Goal: Transaction & Acquisition: Purchase product/service

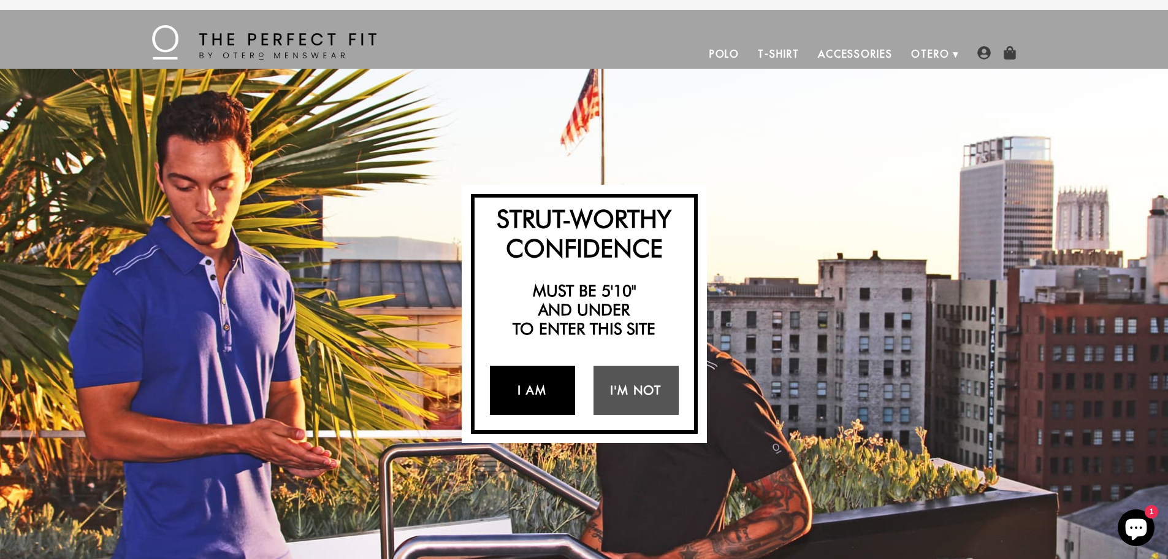
click at [533, 395] on link "I Am" at bounding box center [532, 389] width 85 height 49
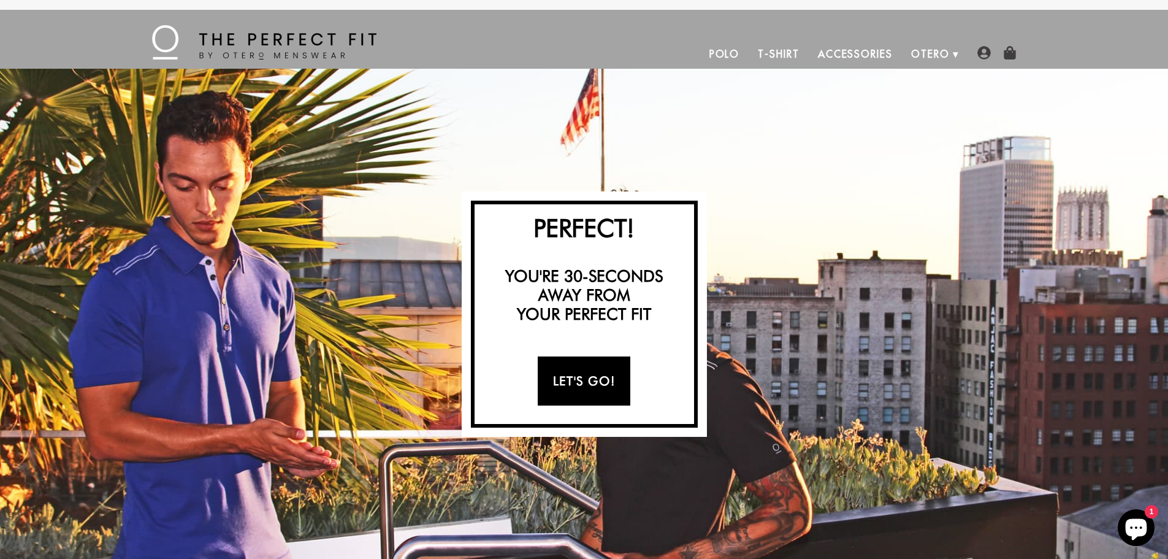
click at [571, 373] on link "Let's Go!" at bounding box center [584, 380] width 93 height 49
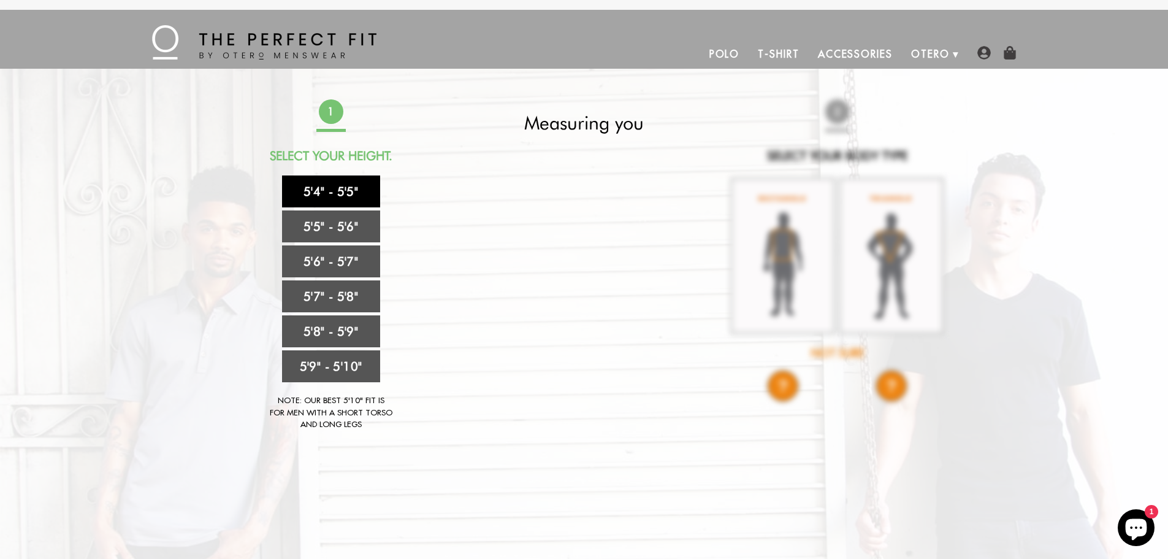
click at [322, 196] on link "5'4" - 5'5"" at bounding box center [331, 191] width 98 height 32
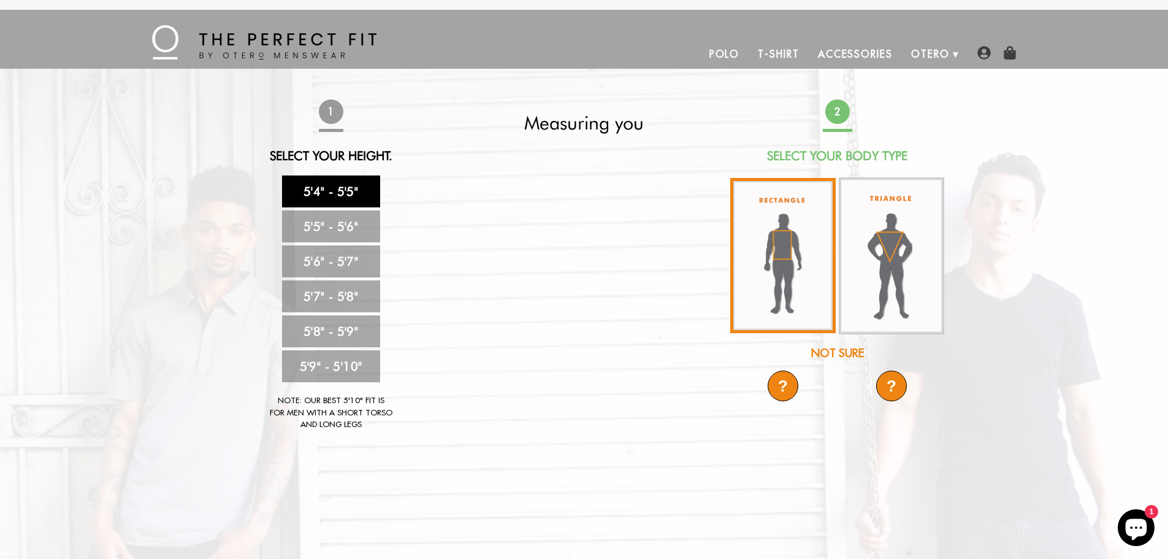
click at [784, 246] on img at bounding box center [782, 255] width 105 height 155
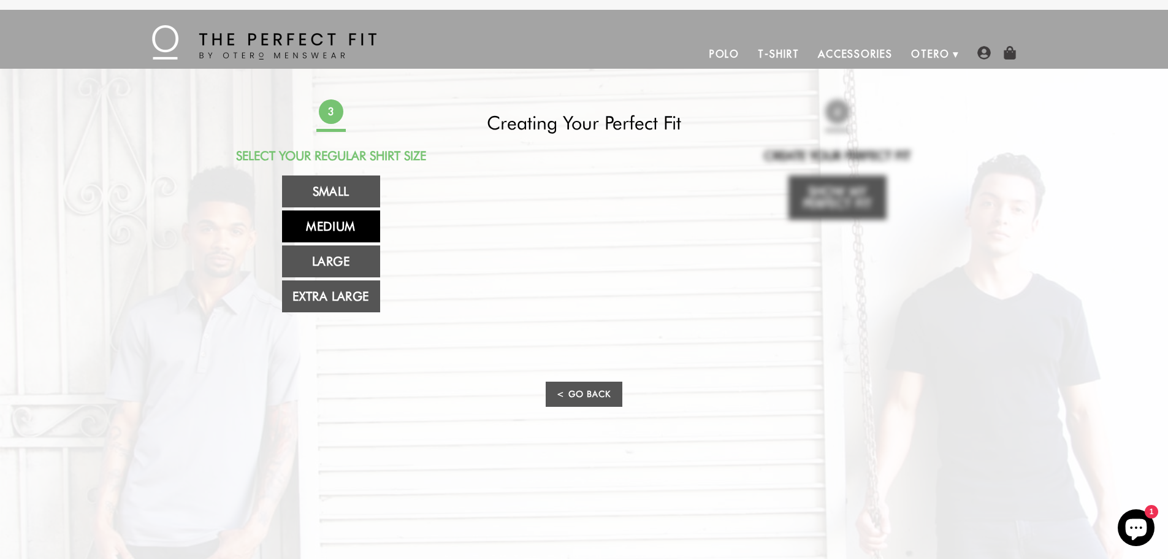
click at [327, 223] on link "Medium" at bounding box center [331, 226] width 98 height 32
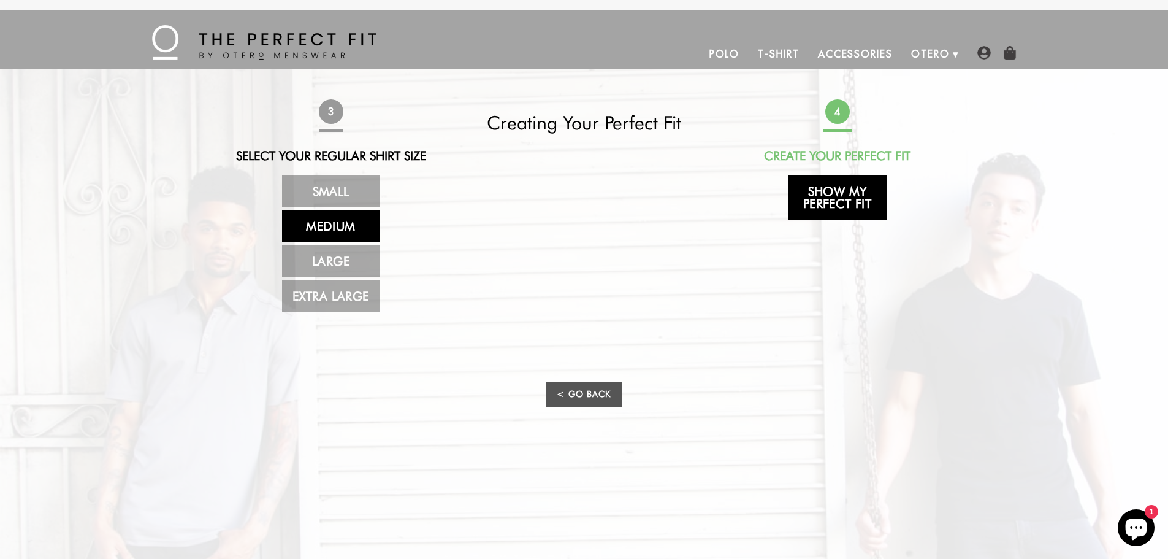
click at [830, 199] on link "Show My Perfect Fit" at bounding box center [838, 197] width 98 height 44
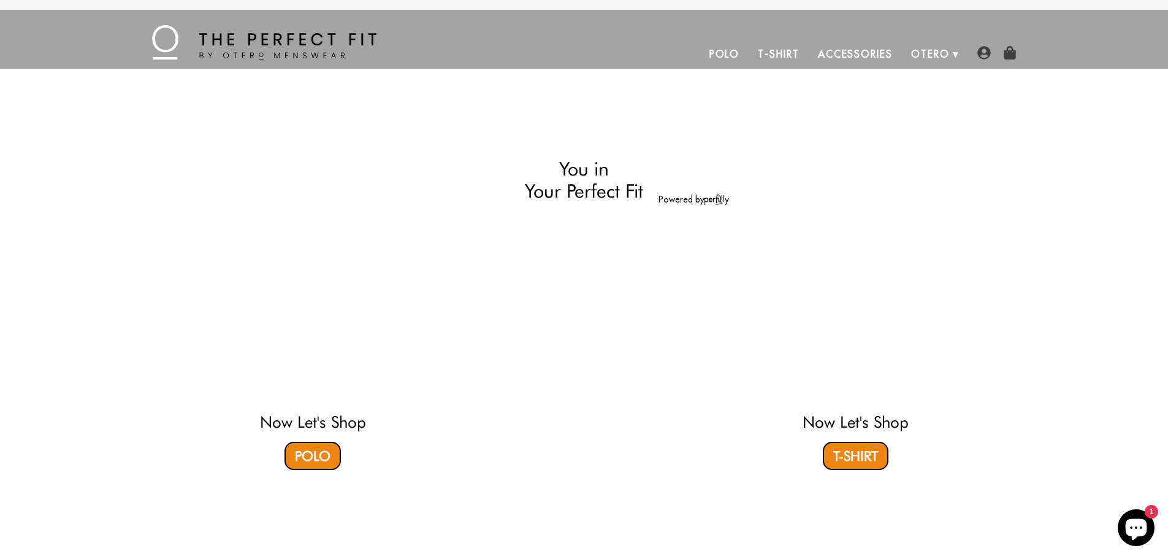
select select "M"
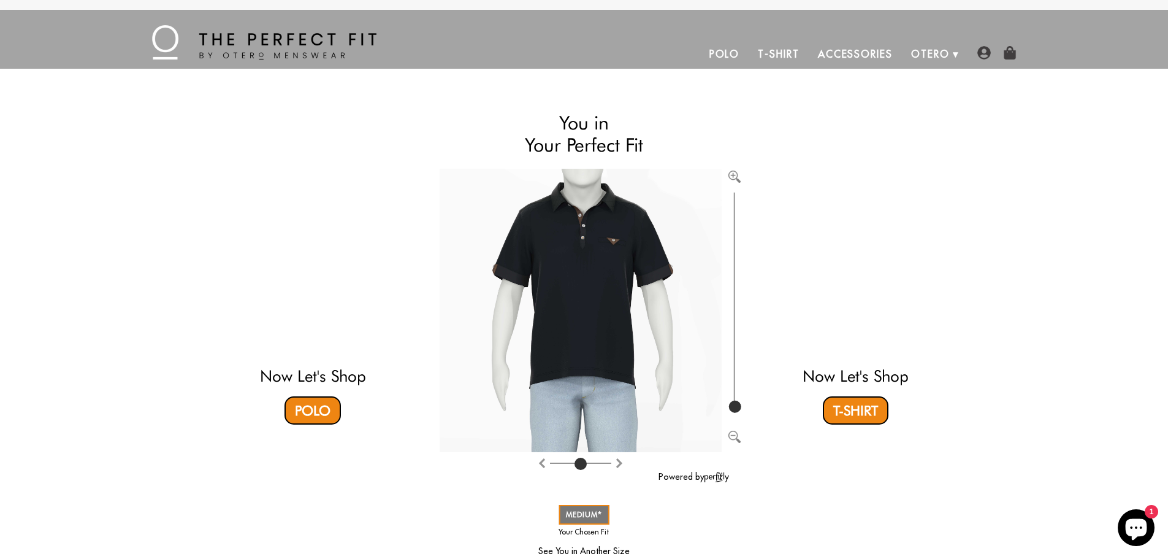
click at [217, 34] on img at bounding box center [264, 42] width 224 height 34
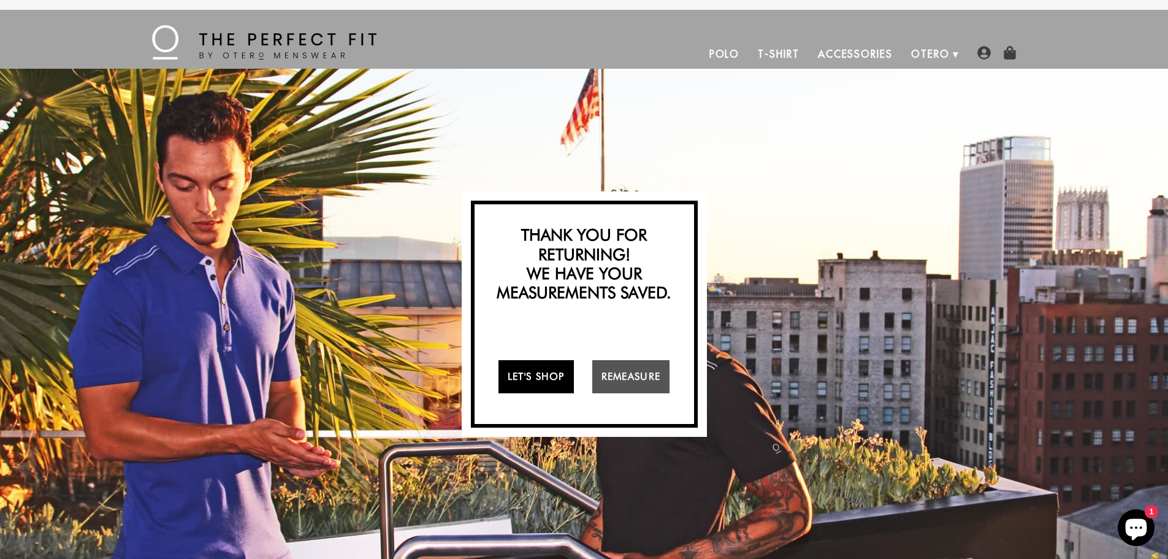
click at [519, 372] on link "Let's Shop" at bounding box center [535, 376] width 75 height 33
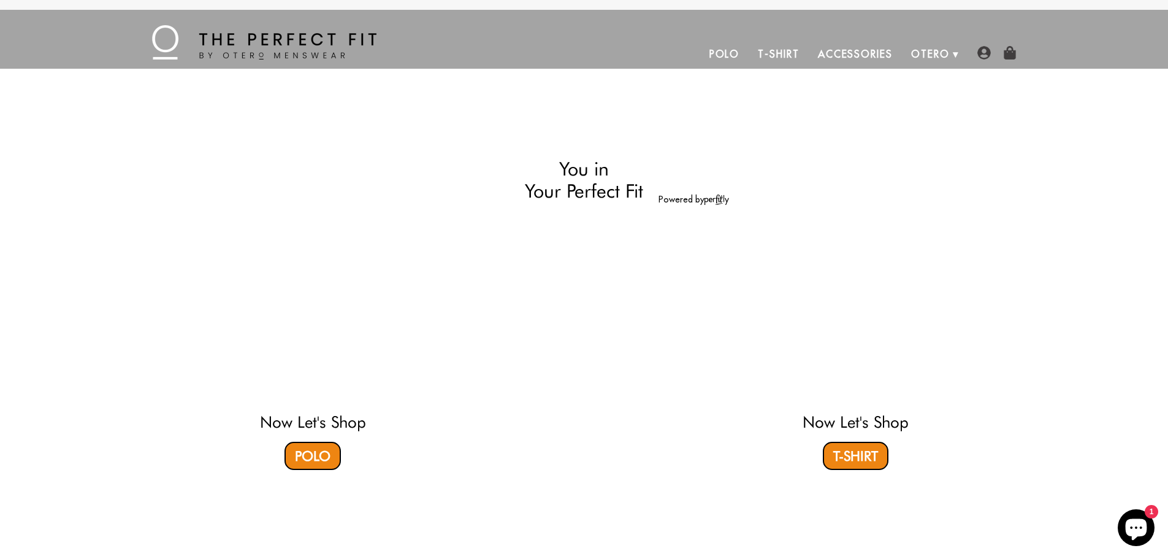
select select "M"
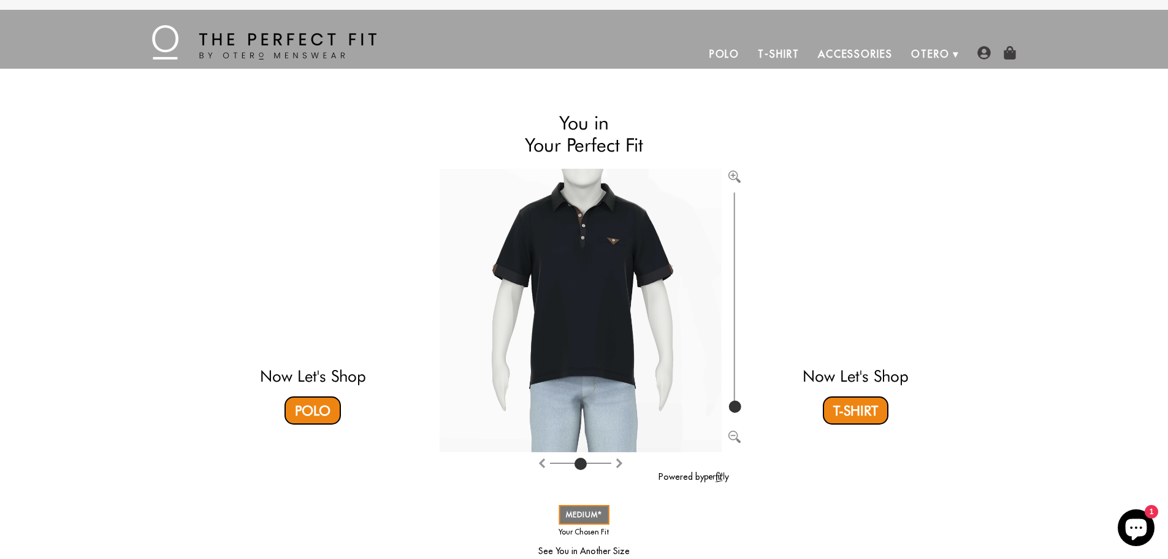
click at [724, 53] on link "Polo" at bounding box center [724, 53] width 49 height 29
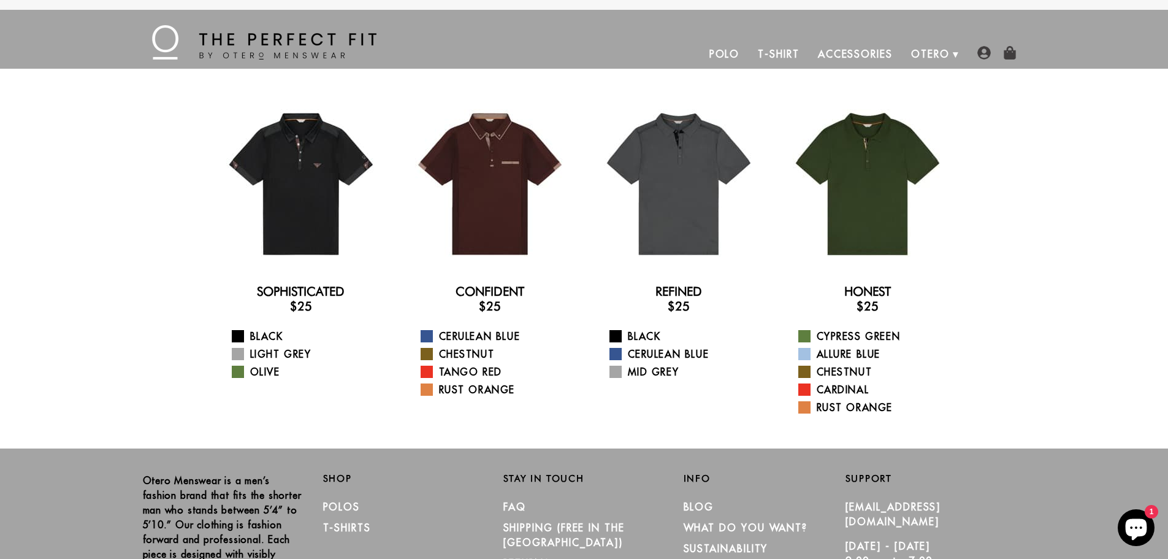
click at [781, 53] on link "T-Shirt" at bounding box center [778, 53] width 59 height 29
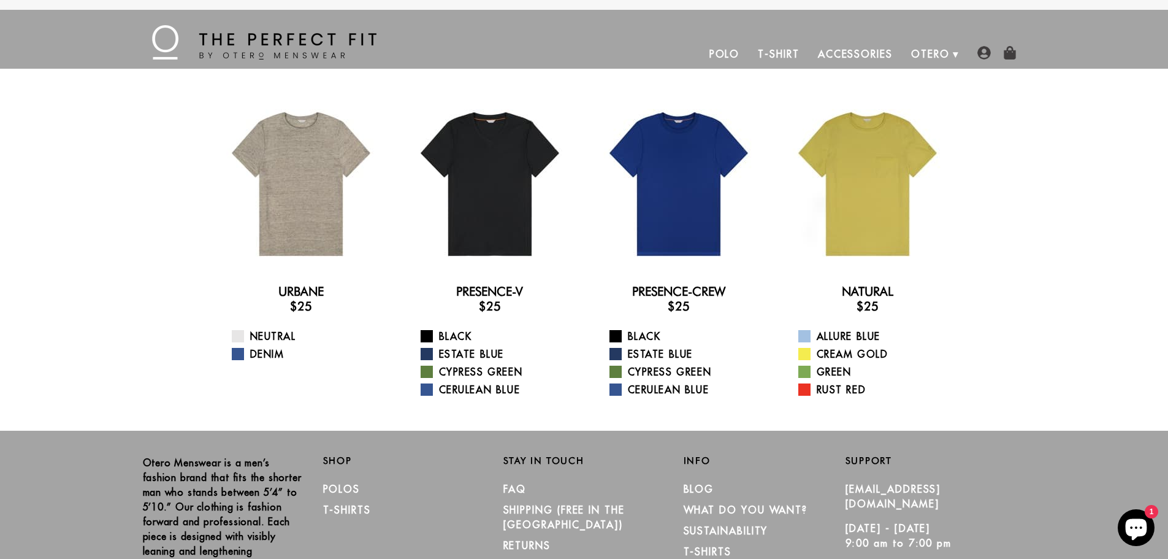
click at [728, 53] on link "Polo" at bounding box center [724, 53] width 49 height 29
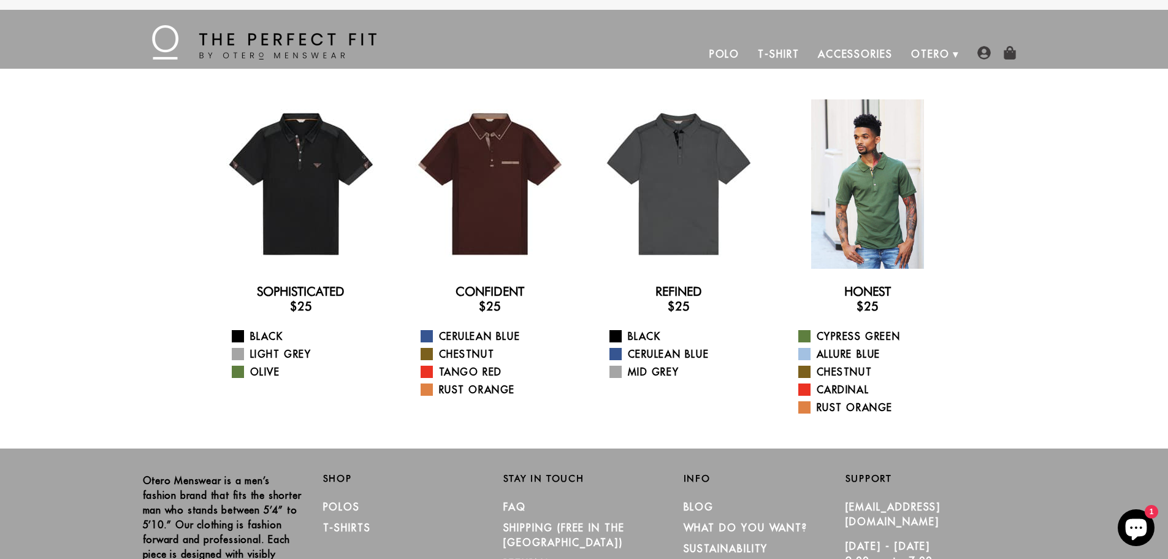
click at [865, 173] on div at bounding box center [867, 183] width 169 height 169
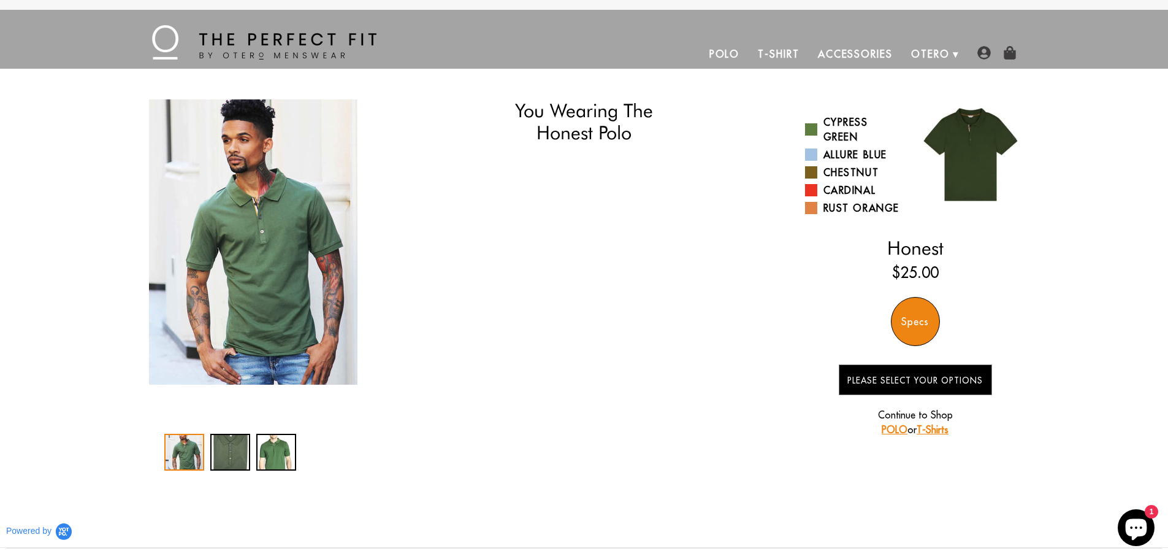
select select "M"
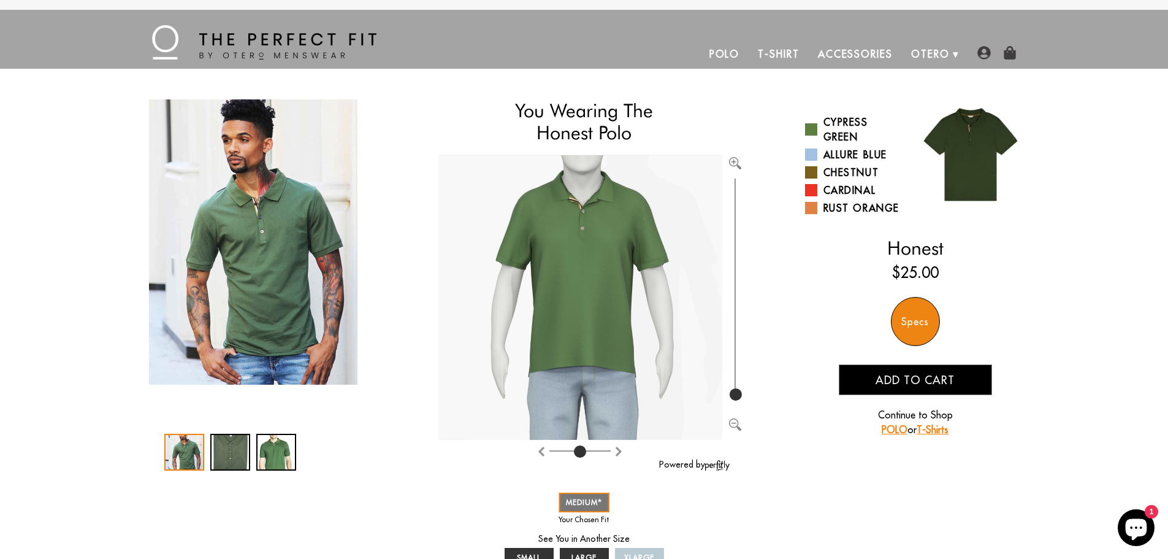
click at [854, 55] on link "Accessories" at bounding box center [855, 53] width 93 height 29
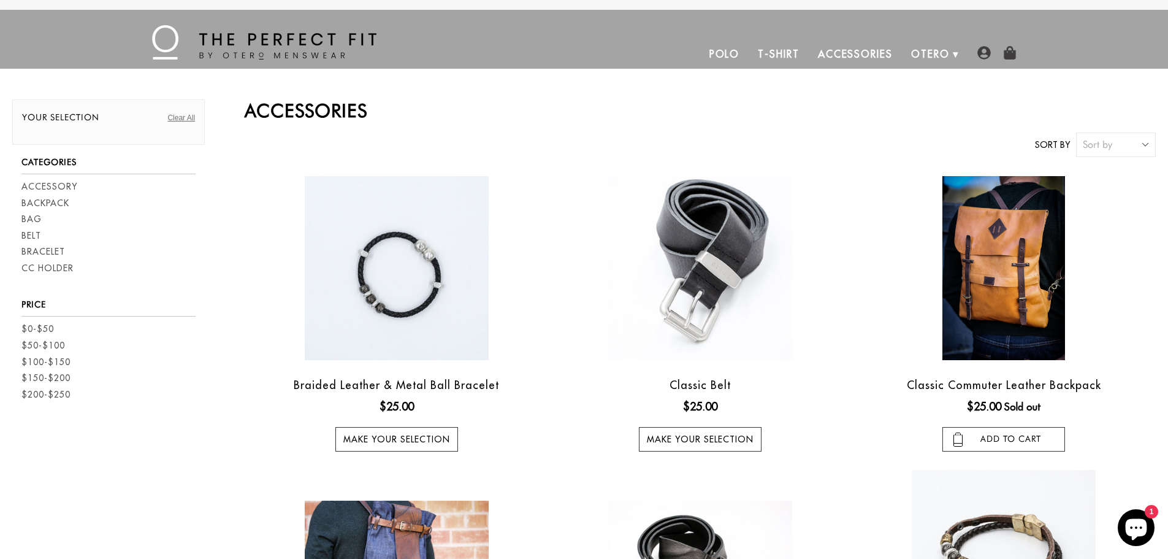
click at [235, 48] on img at bounding box center [264, 42] width 224 height 34
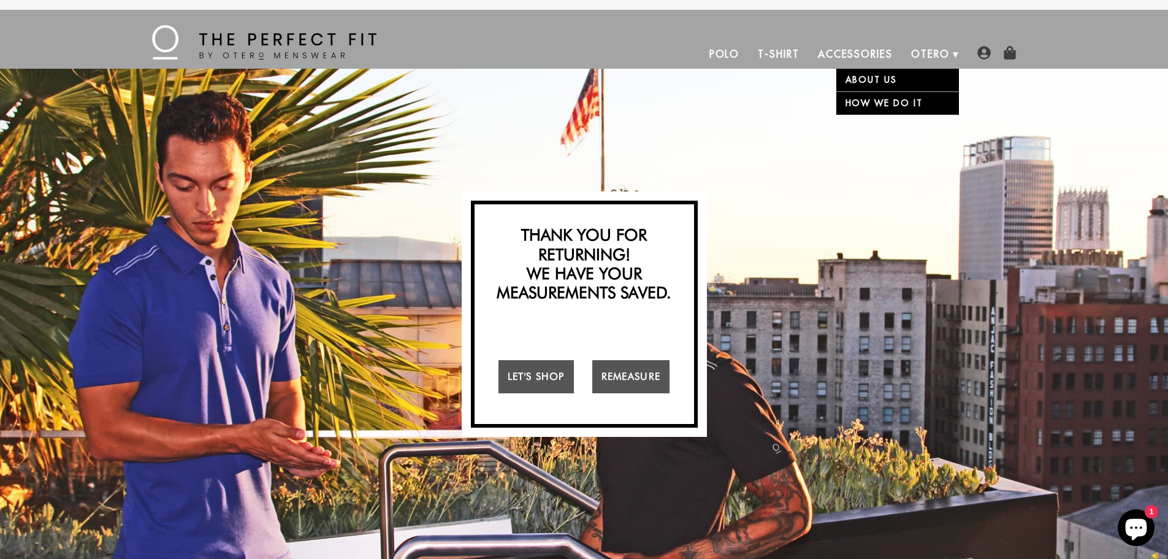
click at [952, 52] on li "Otero About Us How We Do It" at bounding box center [930, 53] width 57 height 29
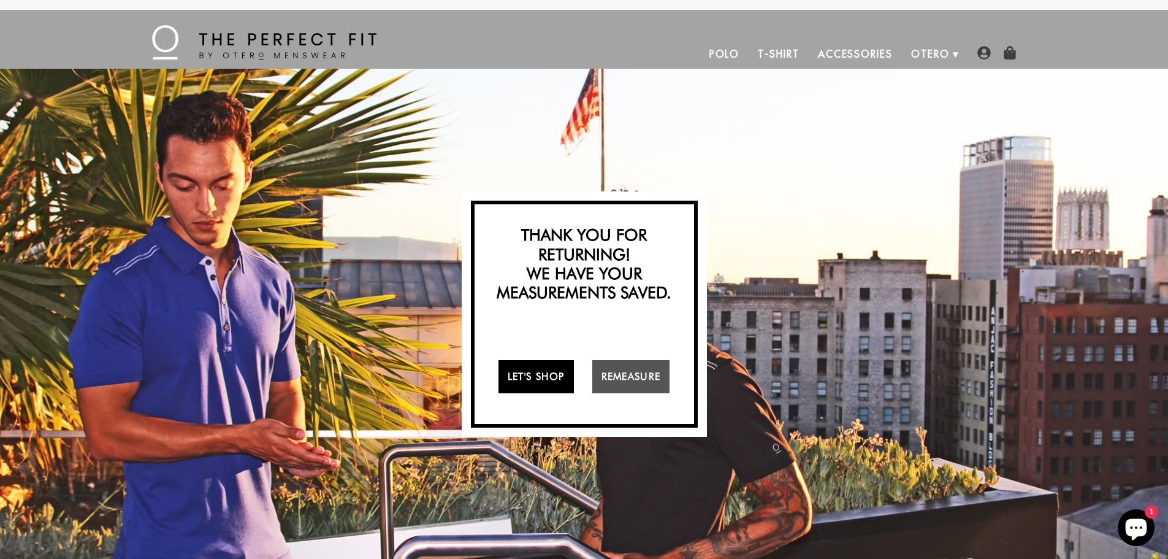
click at [535, 380] on link "Let's Shop" at bounding box center [535, 376] width 75 height 33
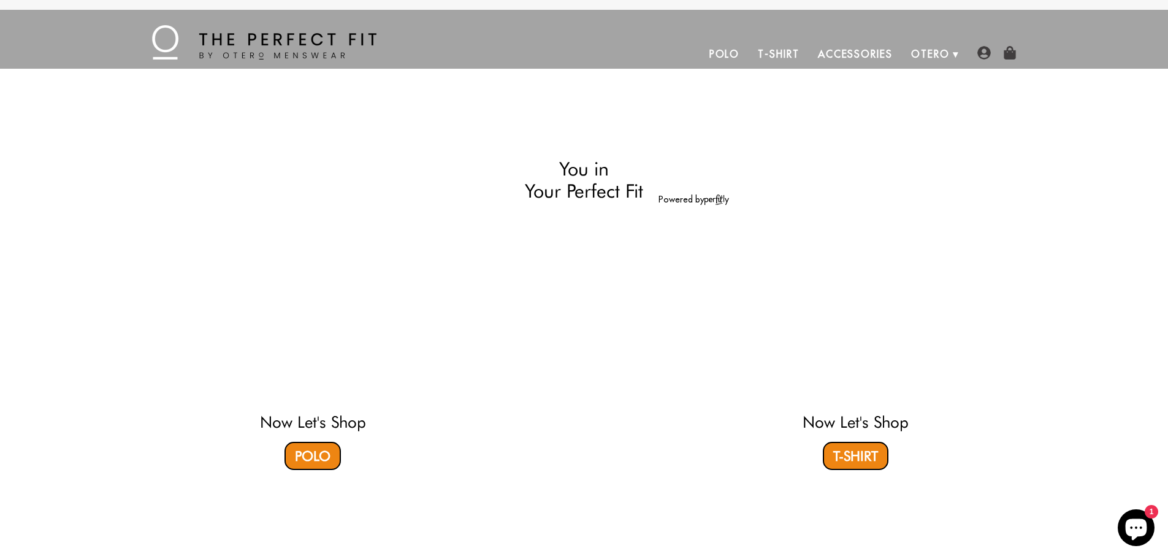
select select "M"
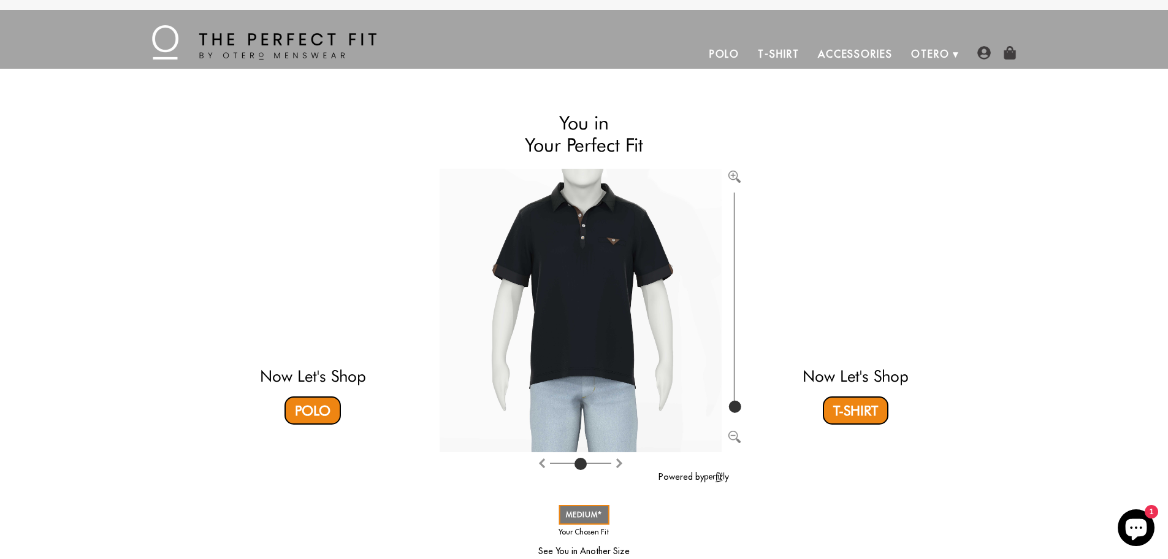
click at [786, 52] on link "T-Shirt" at bounding box center [778, 53] width 59 height 29
